Goal: Find specific page/section: Find specific page/section

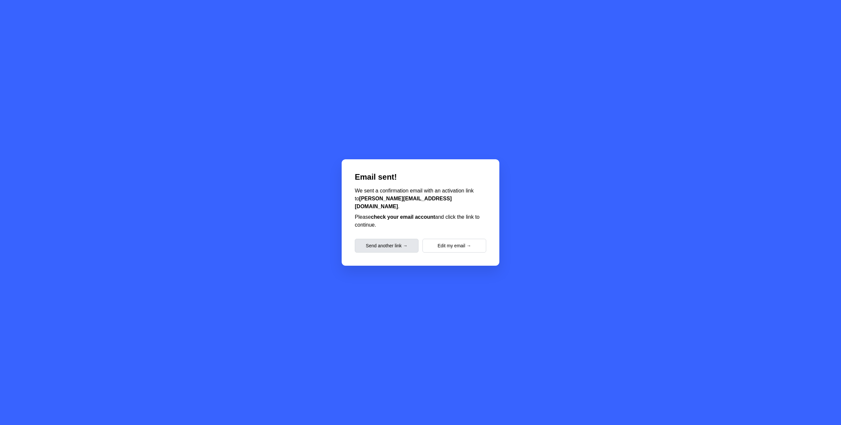
click at [384, 239] on button "Send another link →" at bounding box center [387, 246] width 64 height 14
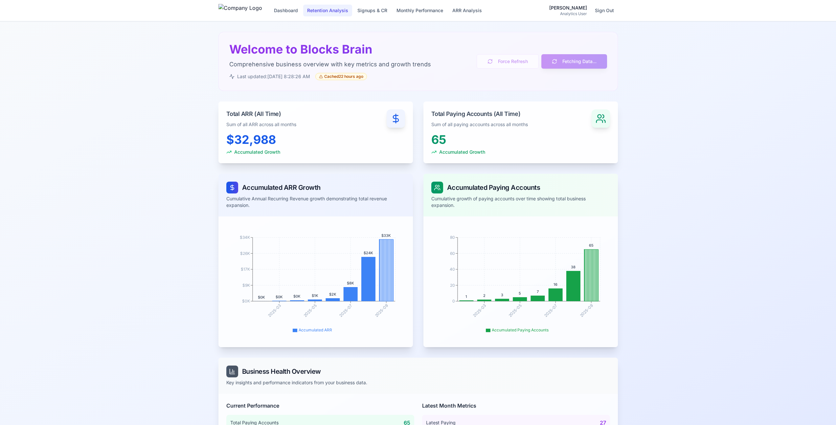
click at [340, 12] on button "Retention Analysis" at bounding box center [327, 11] width 49 height 12
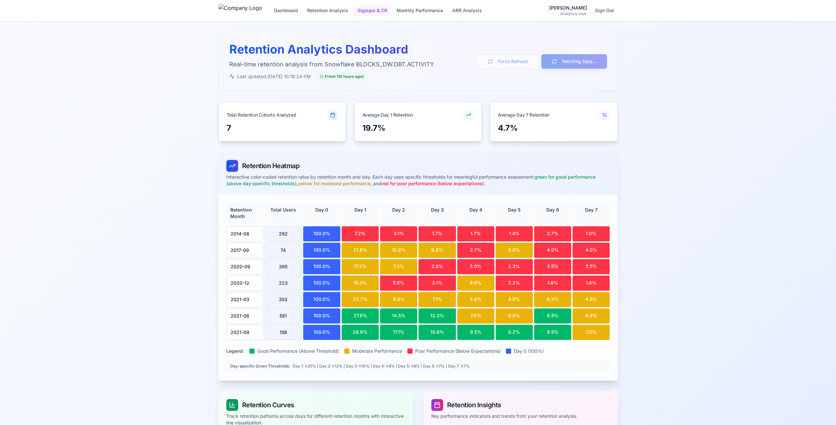
click at [391, 11] on button "Signups & CR" at bounding box center [372, 11] width 38 height 12
